Goal: Information Seeking & Learning: Compare options

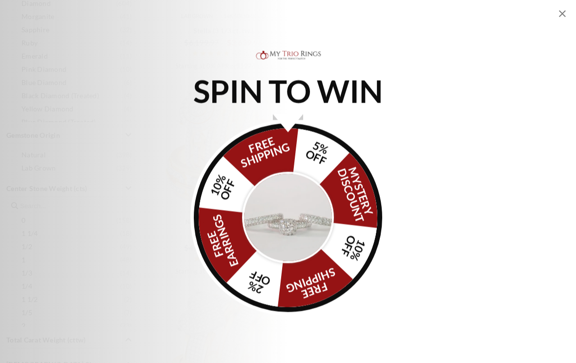
scroll to position [618, 0]
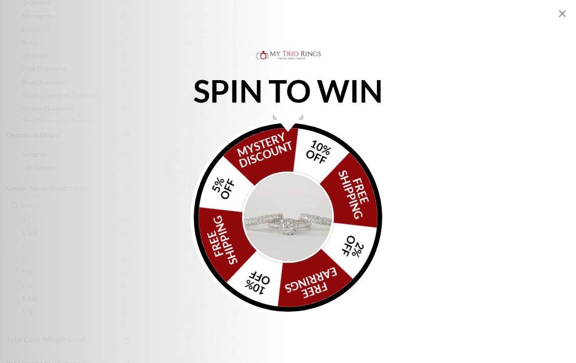
click at [300, 242] on img "Alia popup" at bounding box center [288, 217] width 92 height 92
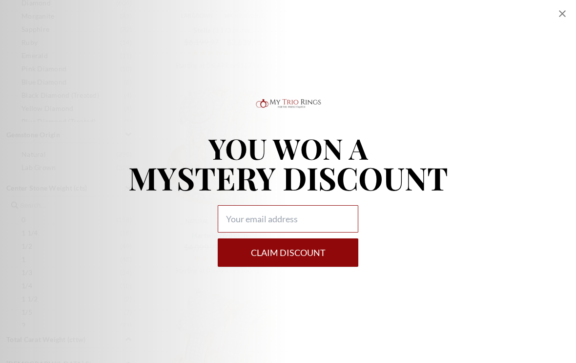
click at [332, 227] on input "Alia popup" at bounding box center [288, 218] width 141 height 27
type input "shezll3@icloud.com"
click at [338, 238] on button "Claim DISCOUNT" at bounding box center [288, 252] width 141 height 28
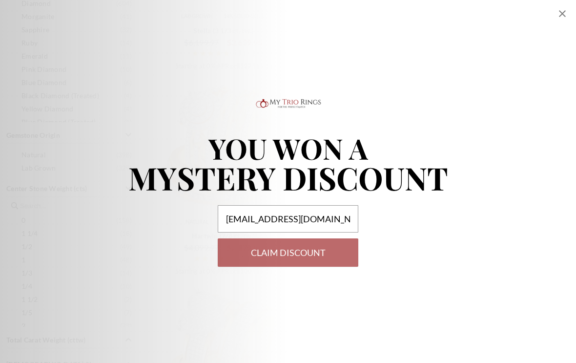
scroll to position [758, 0]
select select "US"
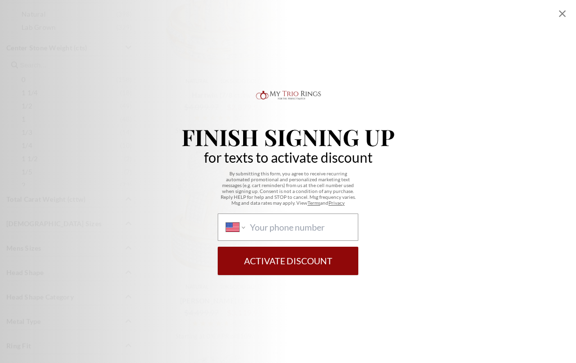
click at [561, 14] on icon "Close popup" at bounding box center [562, 13] width 7 height 7
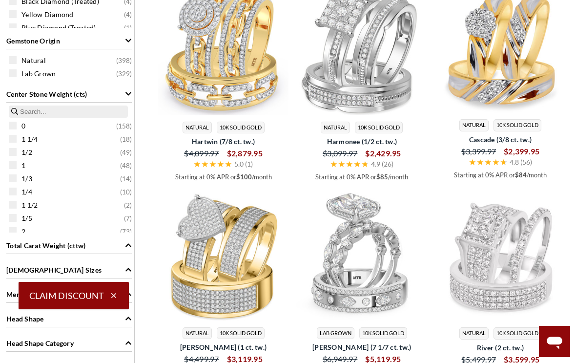
scroll to position [708, 0]
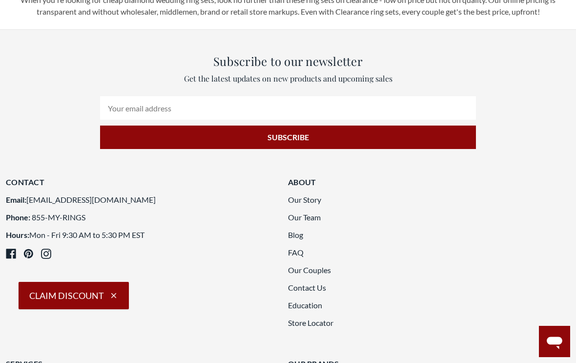
scroll to position [1799, 0]
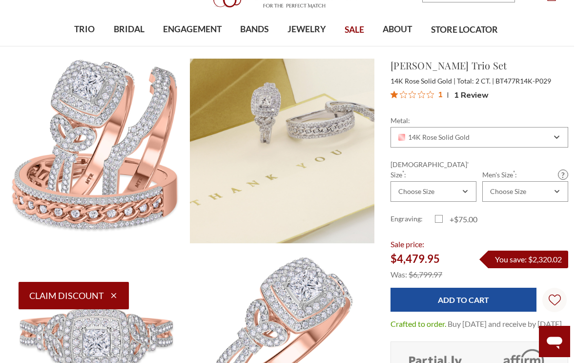
scroll to position [0, 2]
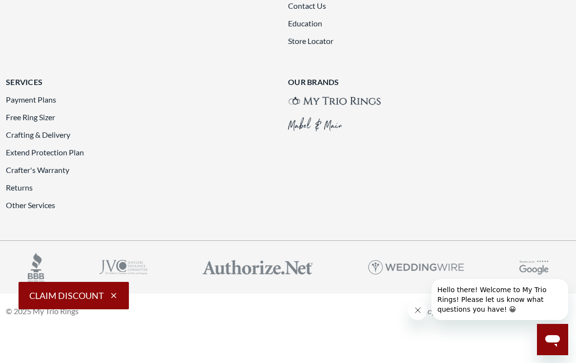
scroll to position [2457, 0]
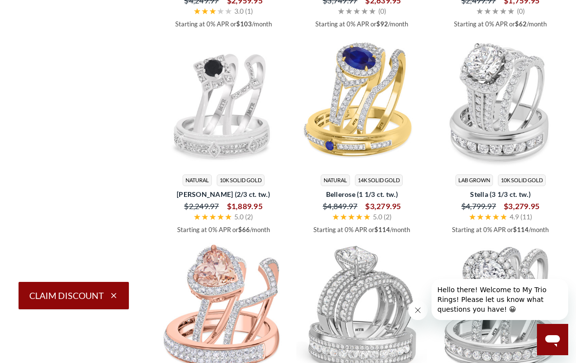
scroll to position [1315, 0]
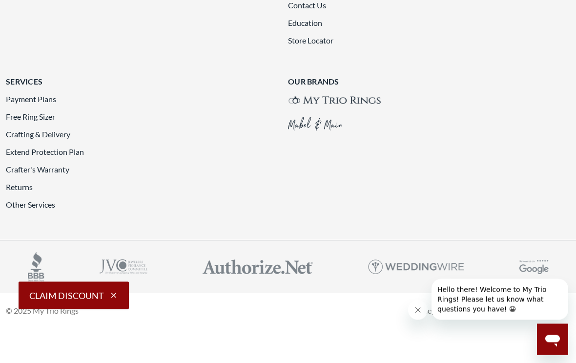
scroll to position [2105, 0]
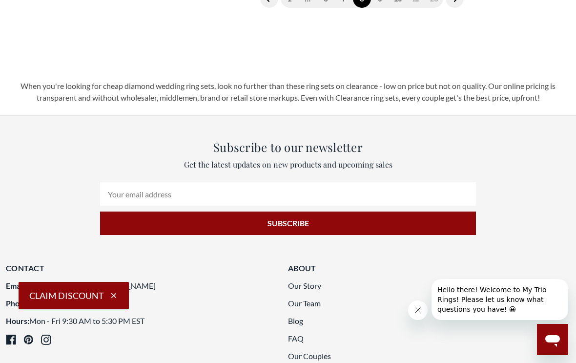
scroll to position [1709, 0]
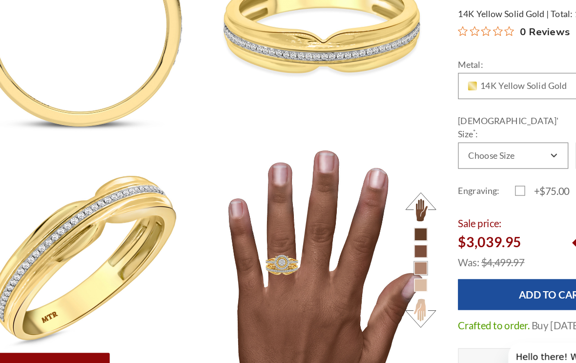
scroll to position [706, 0]
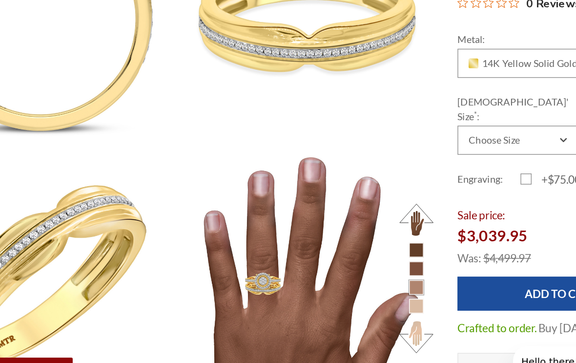
click at [350, 176] on button at bounding box center [363, 189] width 27 height 27
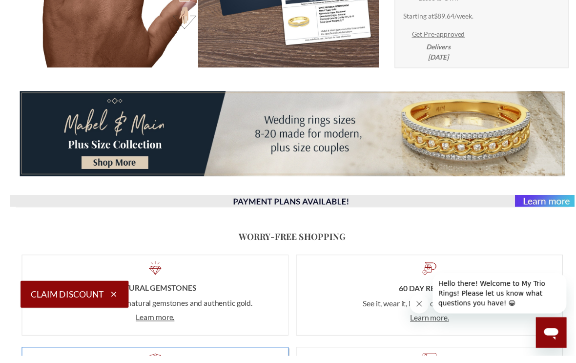
scroll to position [1162, 2]
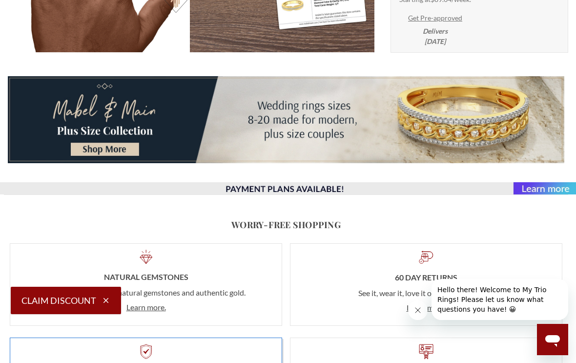
click at [541, 192] on img at bounding box center [286, 188] width 580 height 12
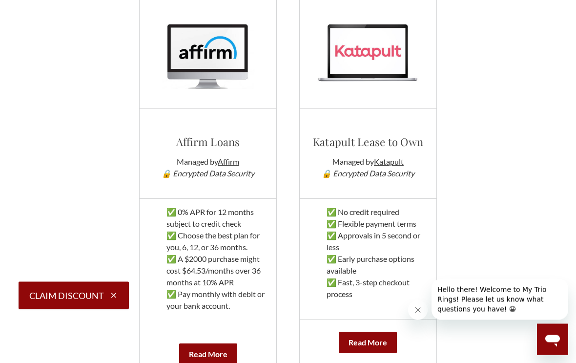
scroll to position [437, 0]
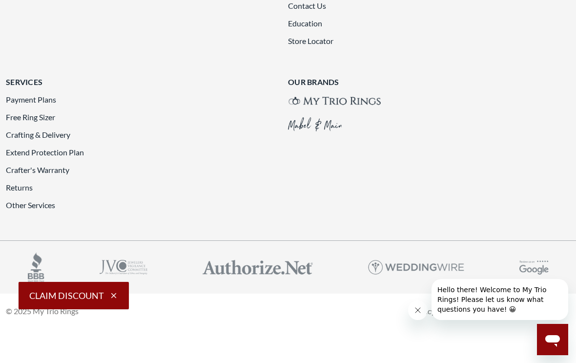
scroll to position [2415, 0]
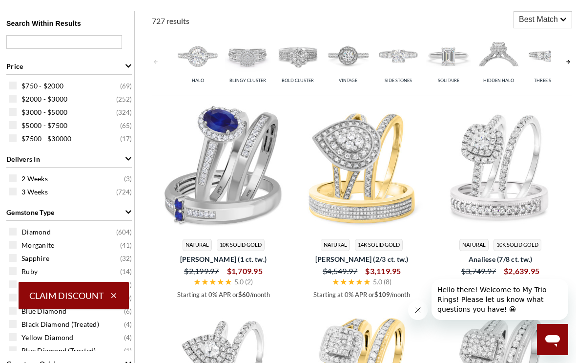
click at [305, 58] on img at bounding box center [297, 55] width 45 height 45
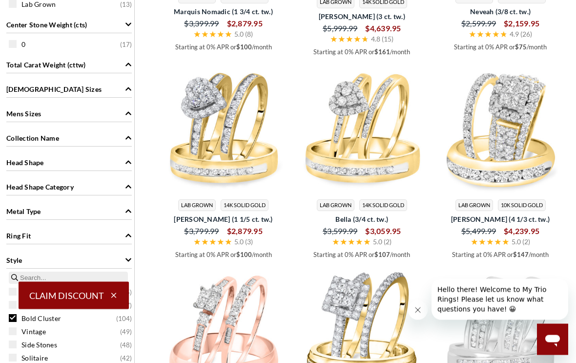
scroll to position [654, 0]
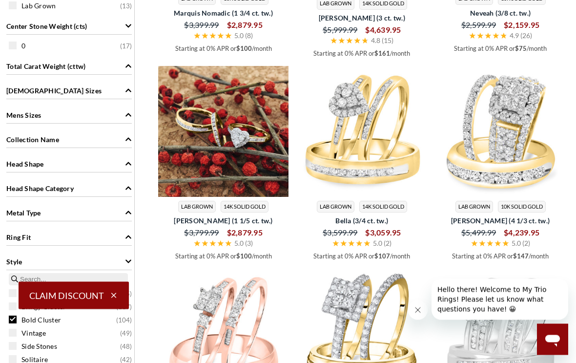
click at [232, 134] on img at bounding box center [223, 131] width 131 height 131
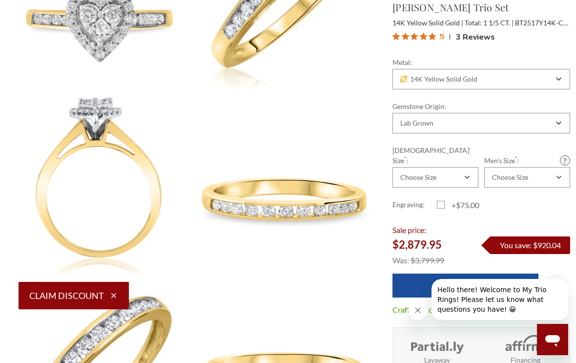
scroll to position [378, 0]
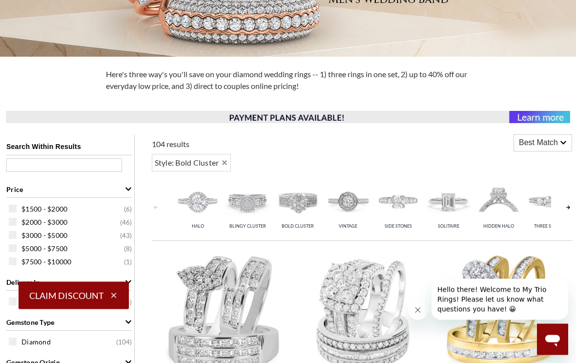
scroll to position [266, 0]
click at [231, 159] on div "Style: Bold Cluster" at bounding box center [192, 163] width 80 height 18
click at [225, 162] on icon "Remove Bold Cluster" at bounding box center [225, 162] width 5 height 5
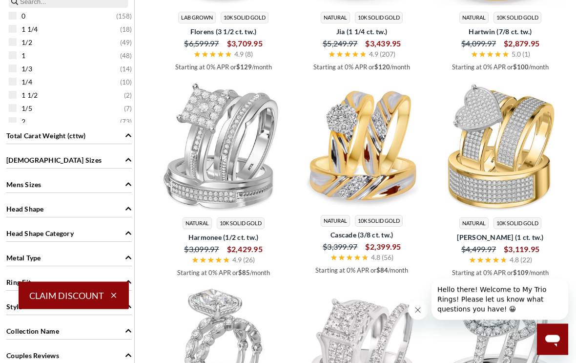
scroll to position [822, 0]
click at [386, 190] on img at bounding box center [361, 145] width 131 height 131
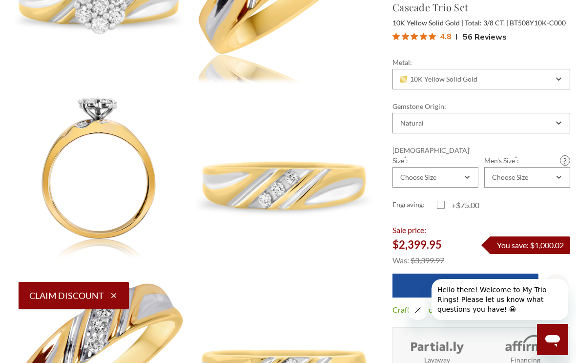
scroll to position [387, 0]
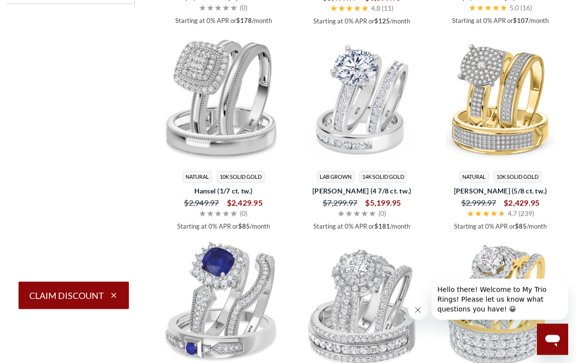
scroll to position [1278, 0]
click at [421, 312] on icon "Close message from company" at bounding box center [418, 310] width 8 height 8
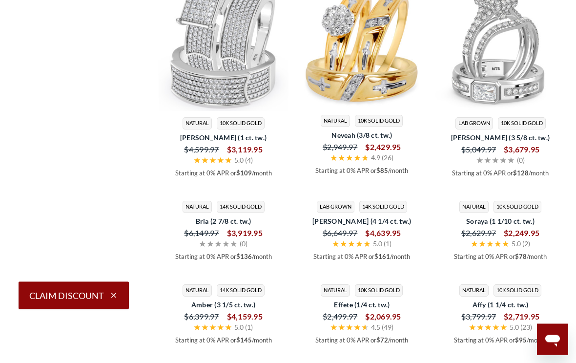
scroll to position [1743, 0]
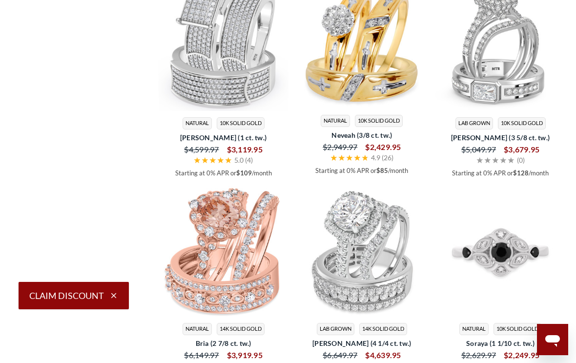
click at [529, 280] on img at bounding box center [500, 250] width 131 height 131
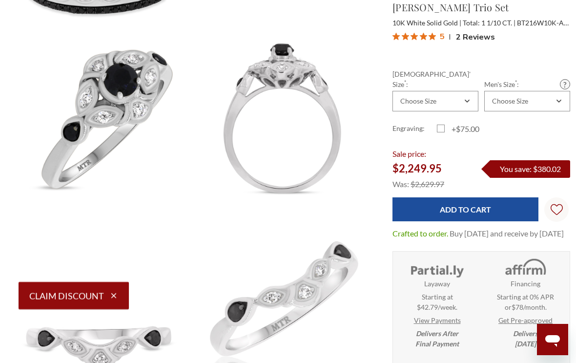
scroll to position [255, 0]
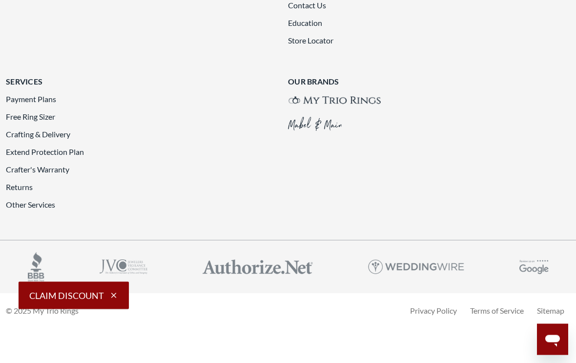
scroll to position [2297, 0]
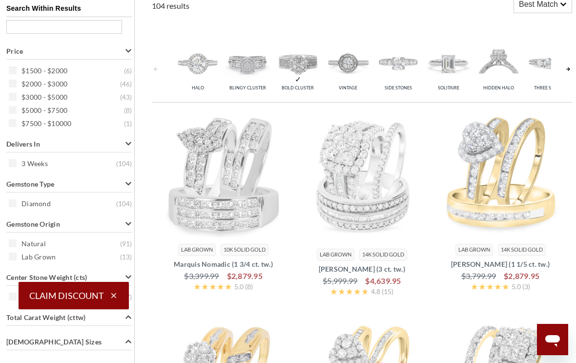
scroll to position [403, 0]
